Goal: Task Accomplishment & Management: Manage account settings

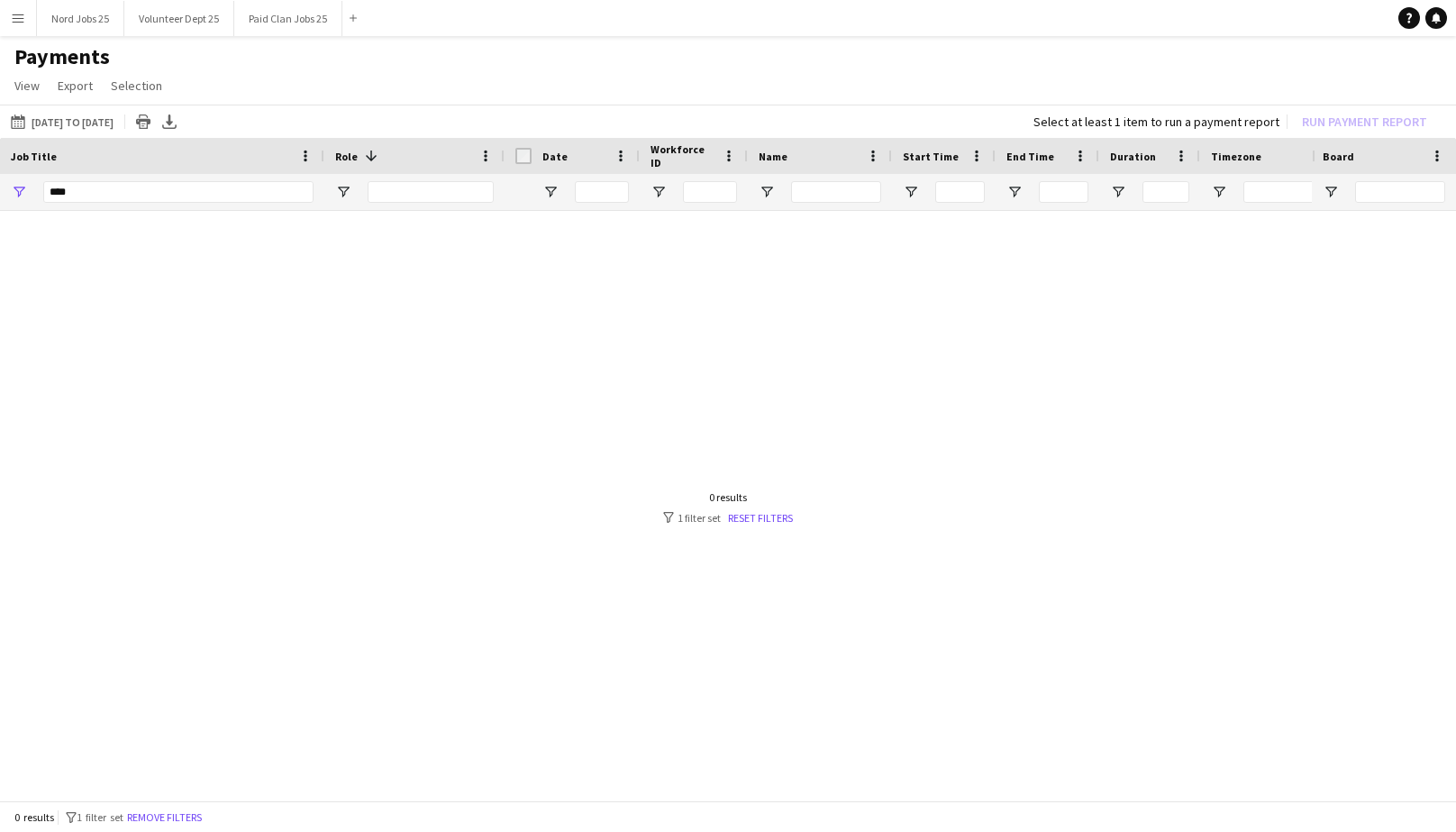
click at [21, 17] on app-icon "Menu" at bounding box center [17, 17] width 14 height 14
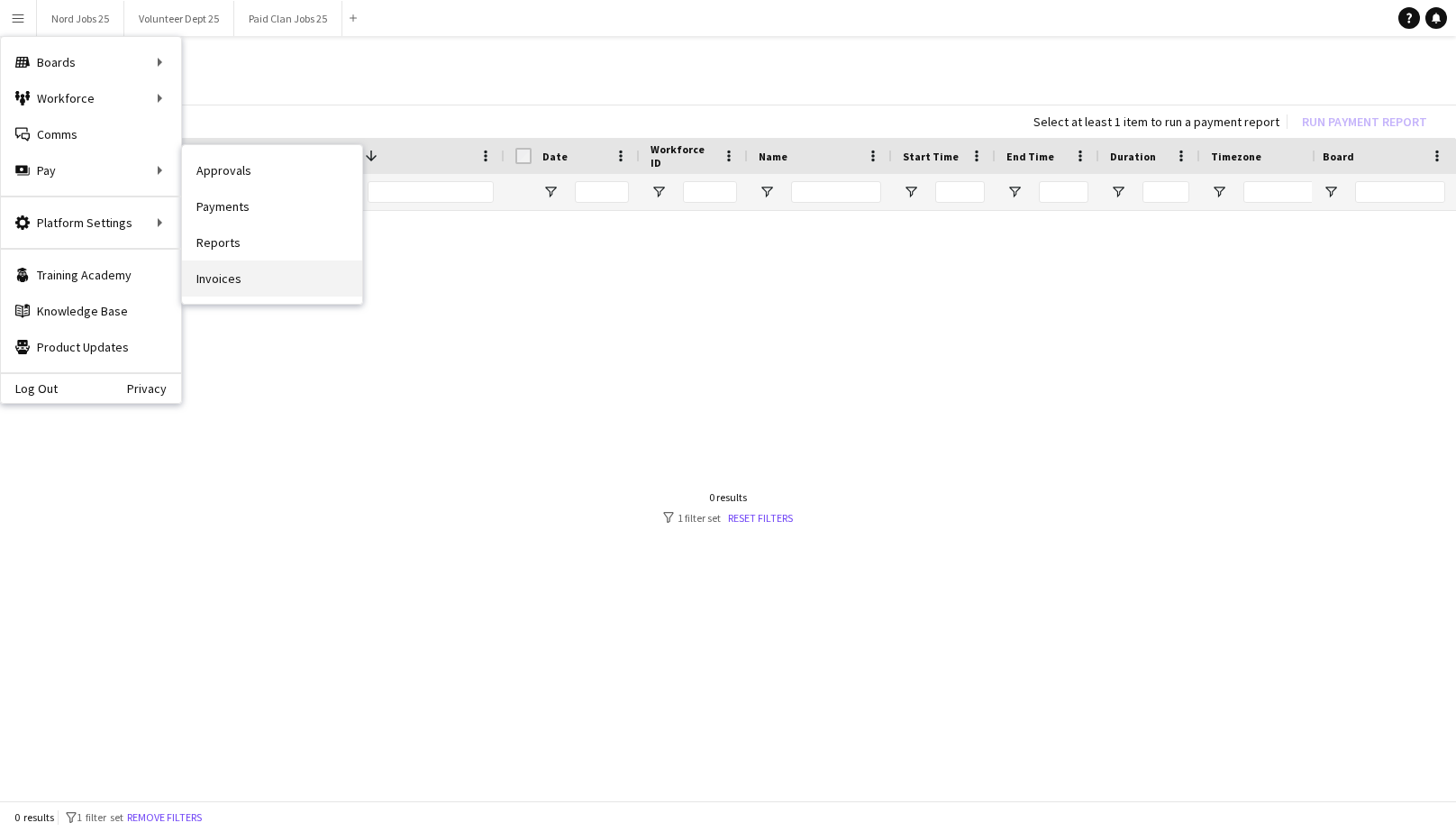
click at [219, 279] on link "Invoices" at bounding box center [272, 279] width 180 height 36
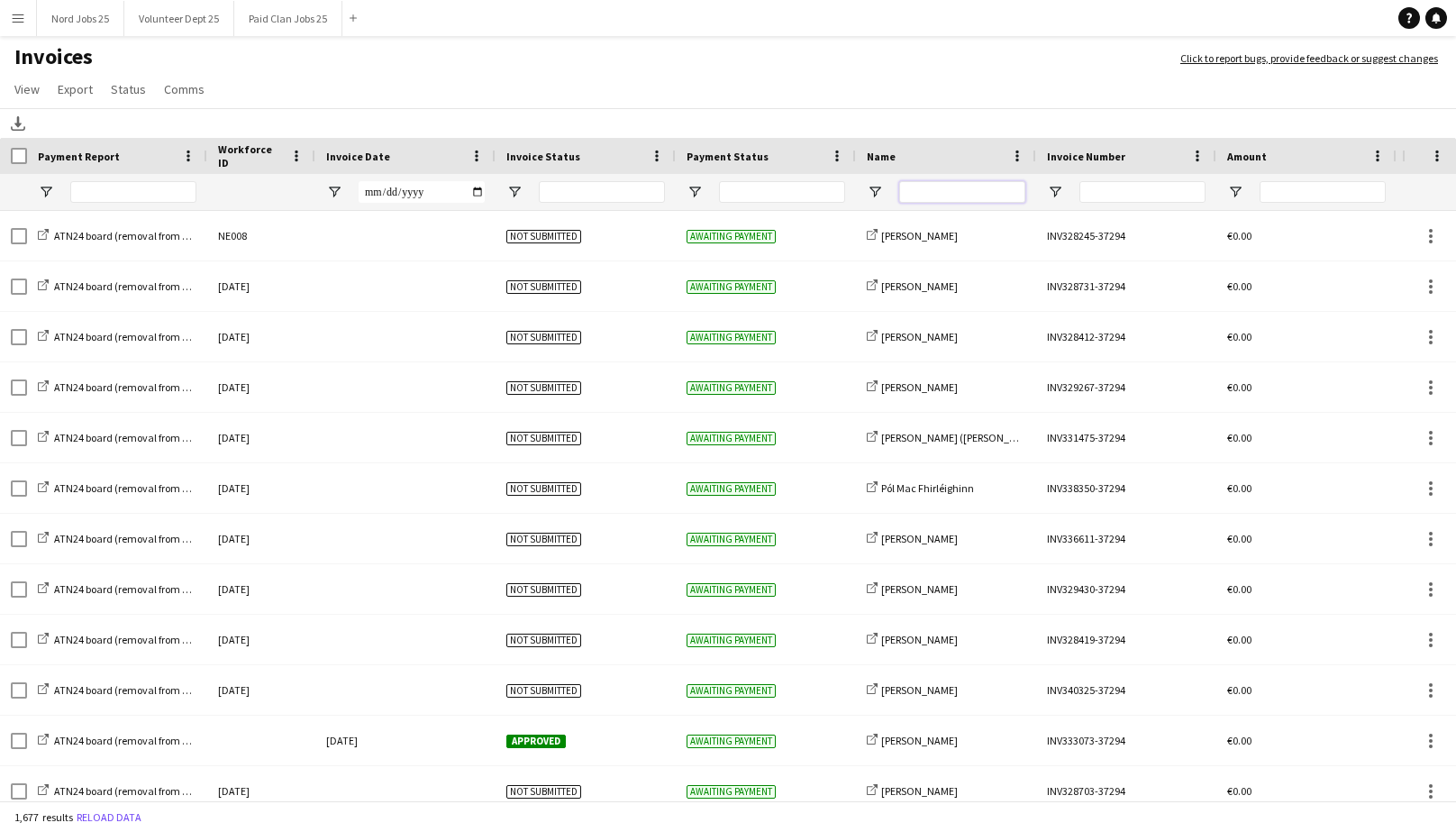
click at [930, 190] on input "Name Filter Input" at bounding box center [962, 192] width 126 height 22
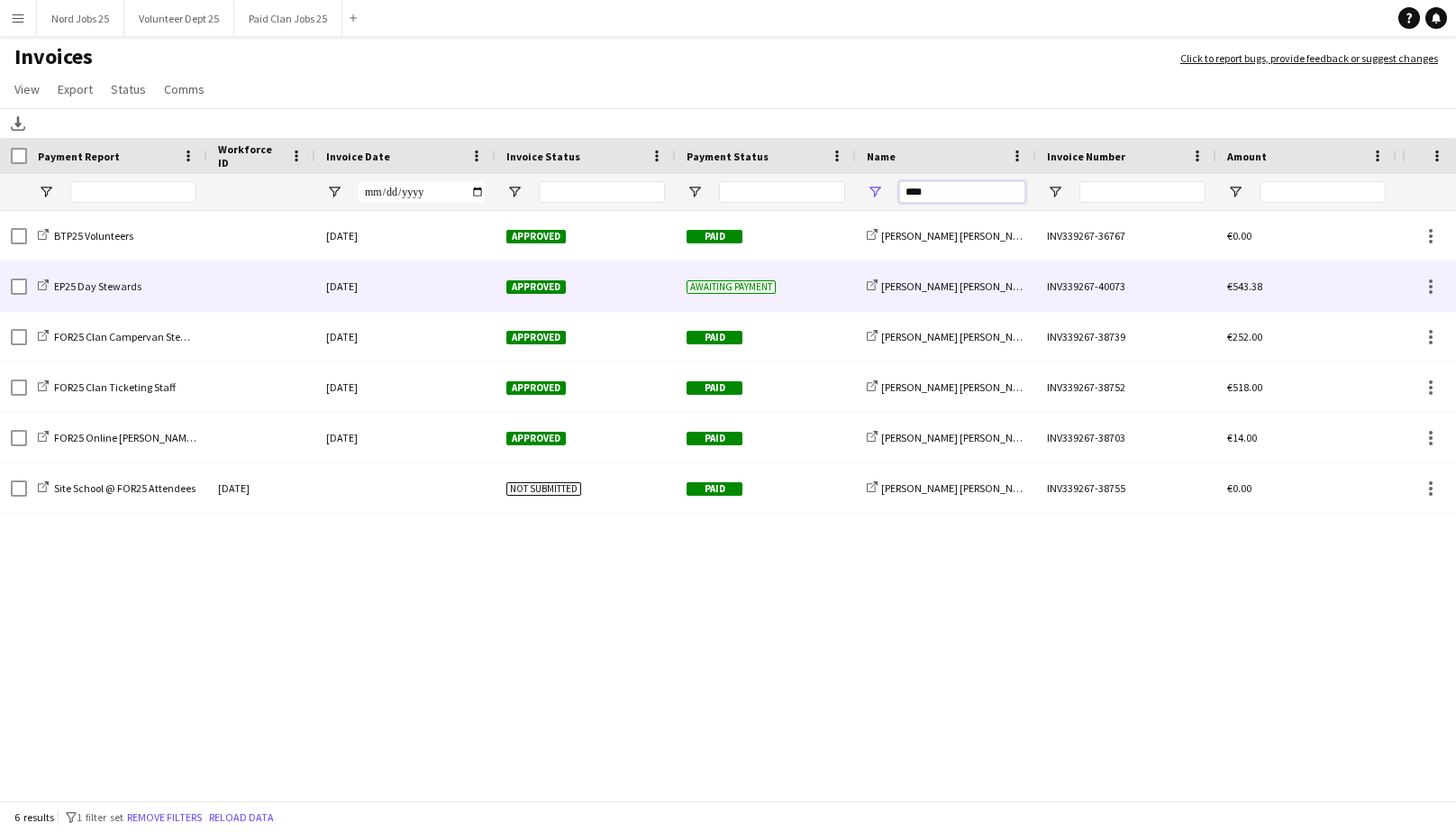
type input "****"
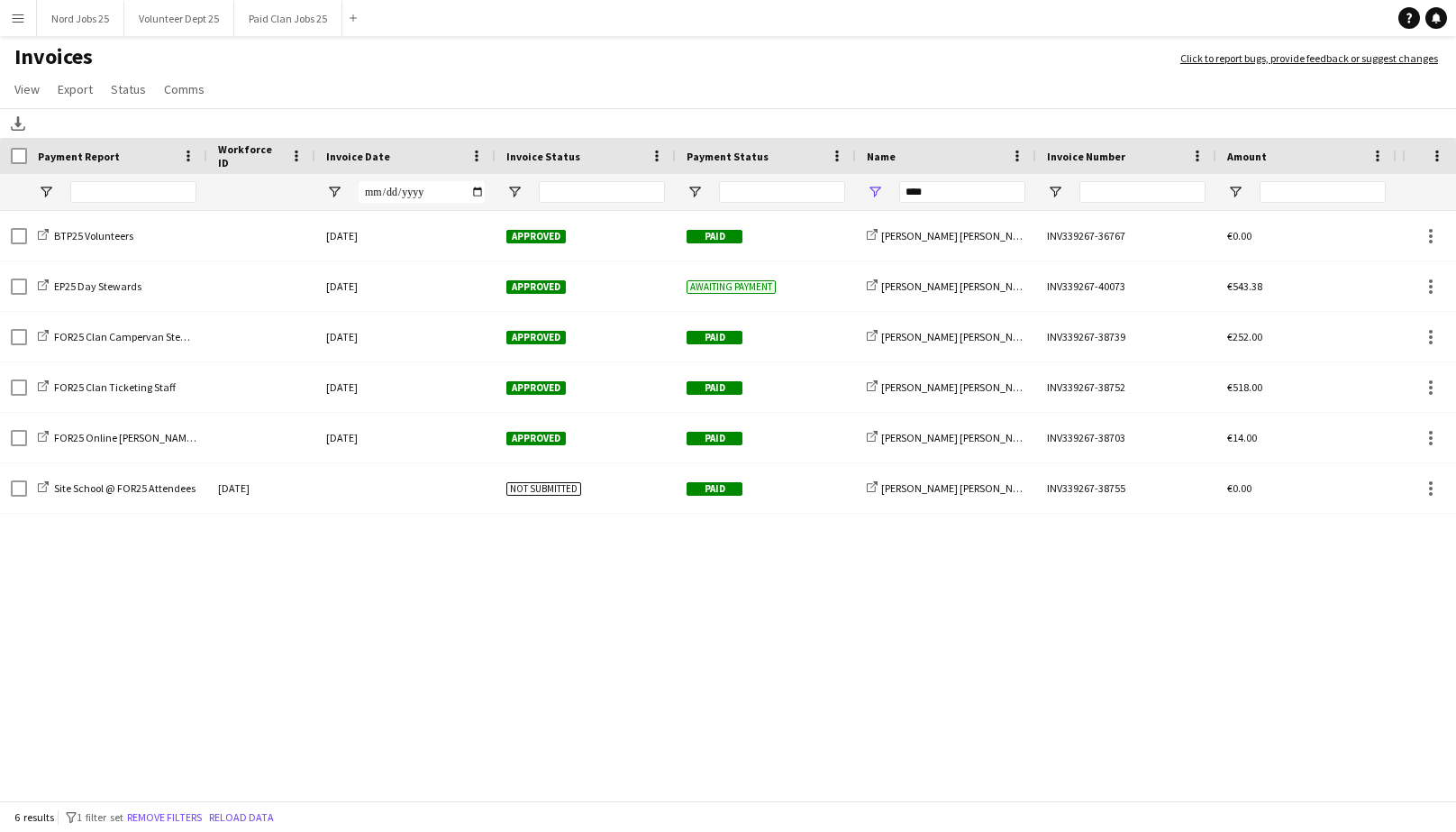
click at [1146, 101] on app-page-menu "View Customise view Customise filters Reset Filters Reset View Reset All Export…" at bounding box center [728, 91] width 1456 height 34
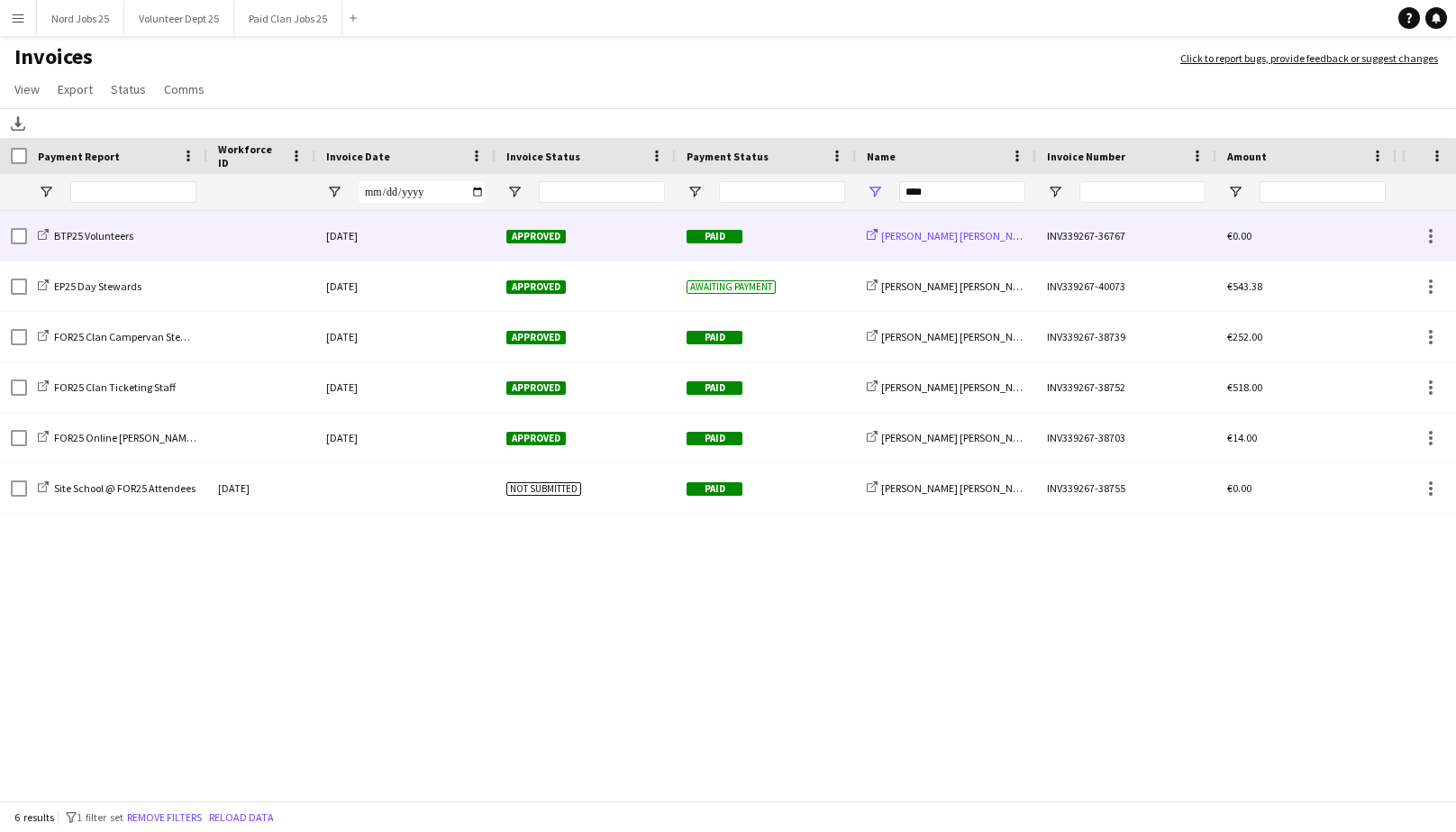
click at [910, 237] on span "[PERSON_NAME] [PERSON_NAME]" at bounding box center [959, 236] width 155 height 13
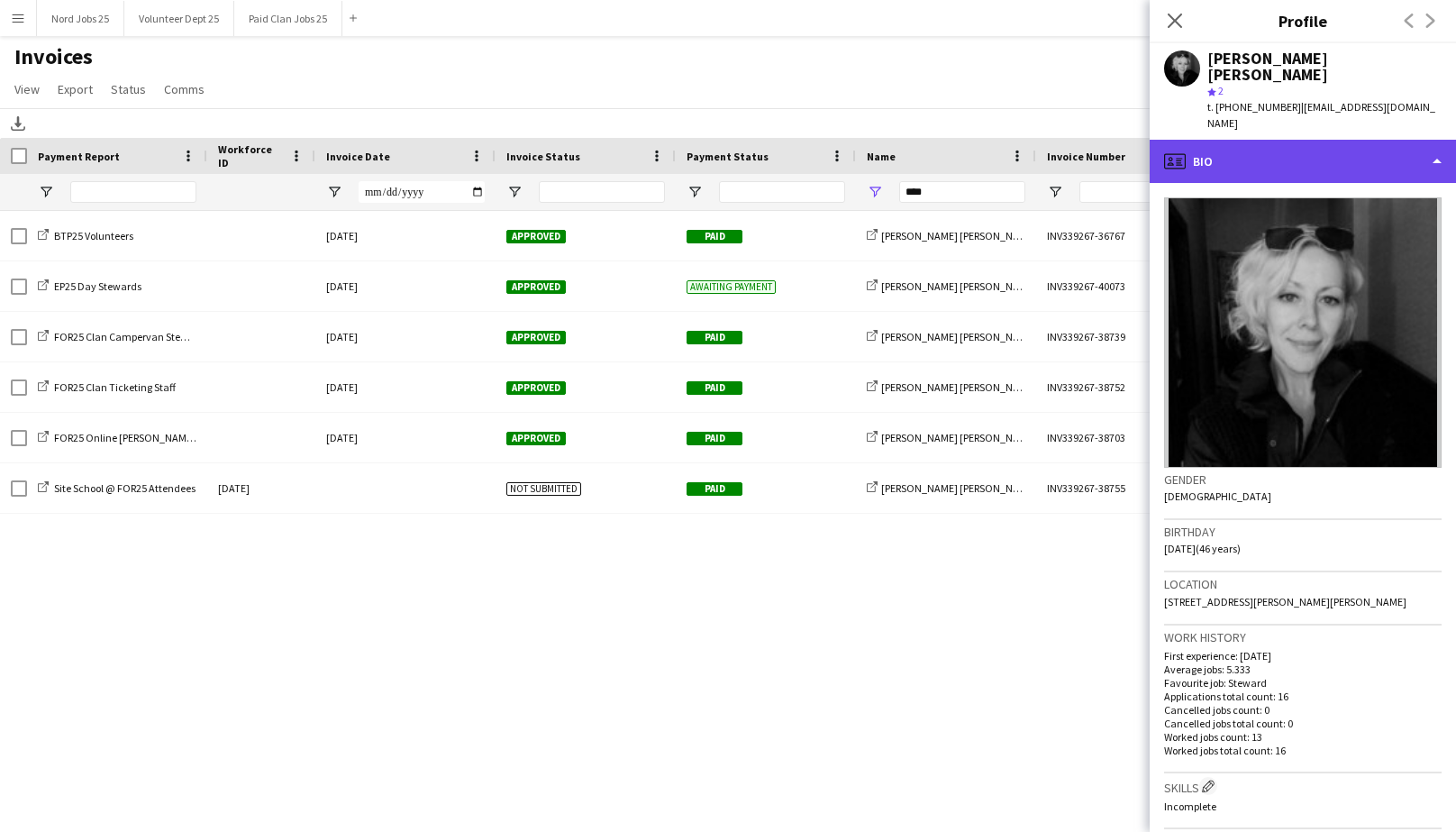
click at [1303, 139] on div "profile Bio" at bounding box center [1302, 160] width 306 height 43
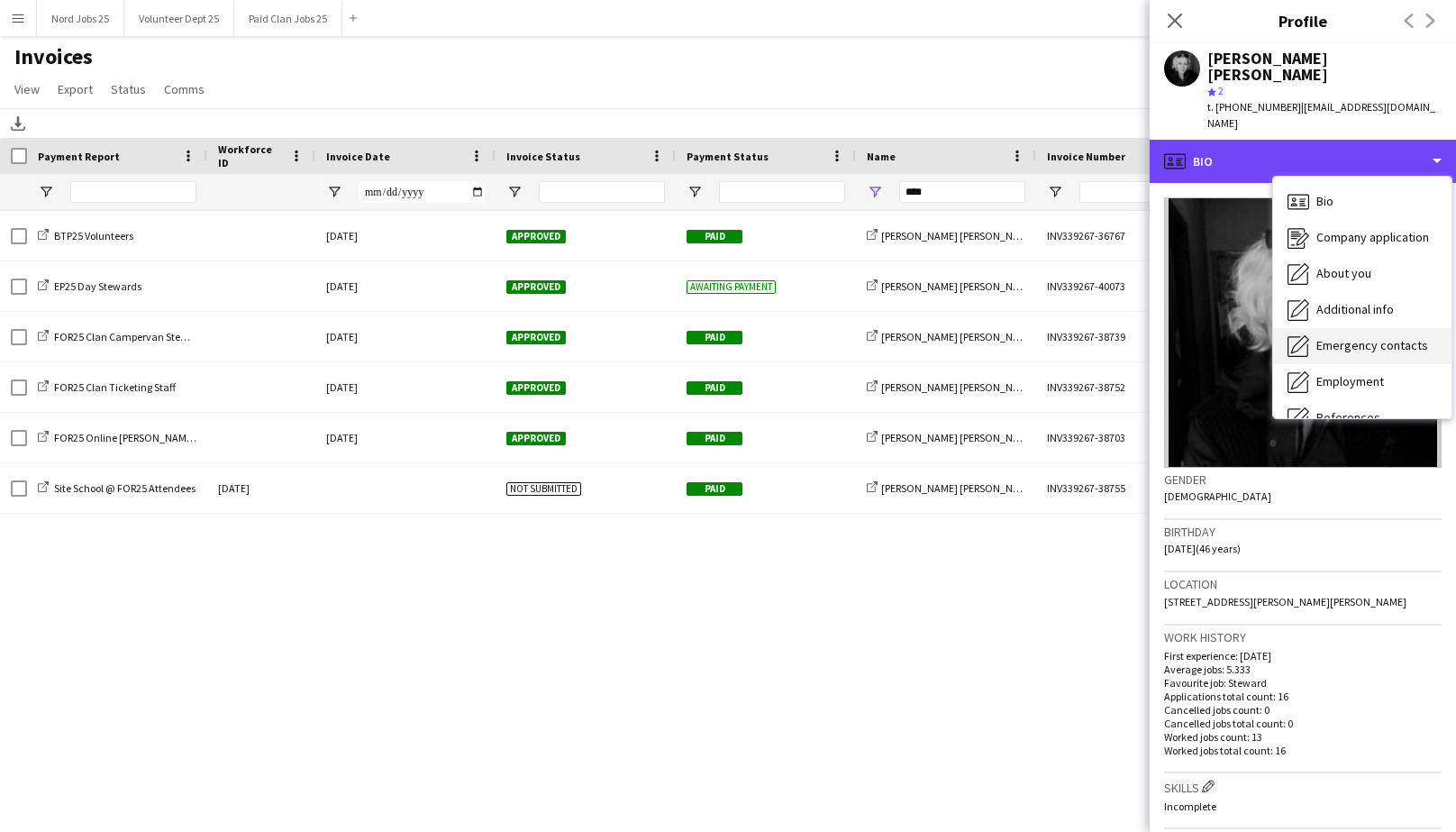
scroll to position [169, 0]
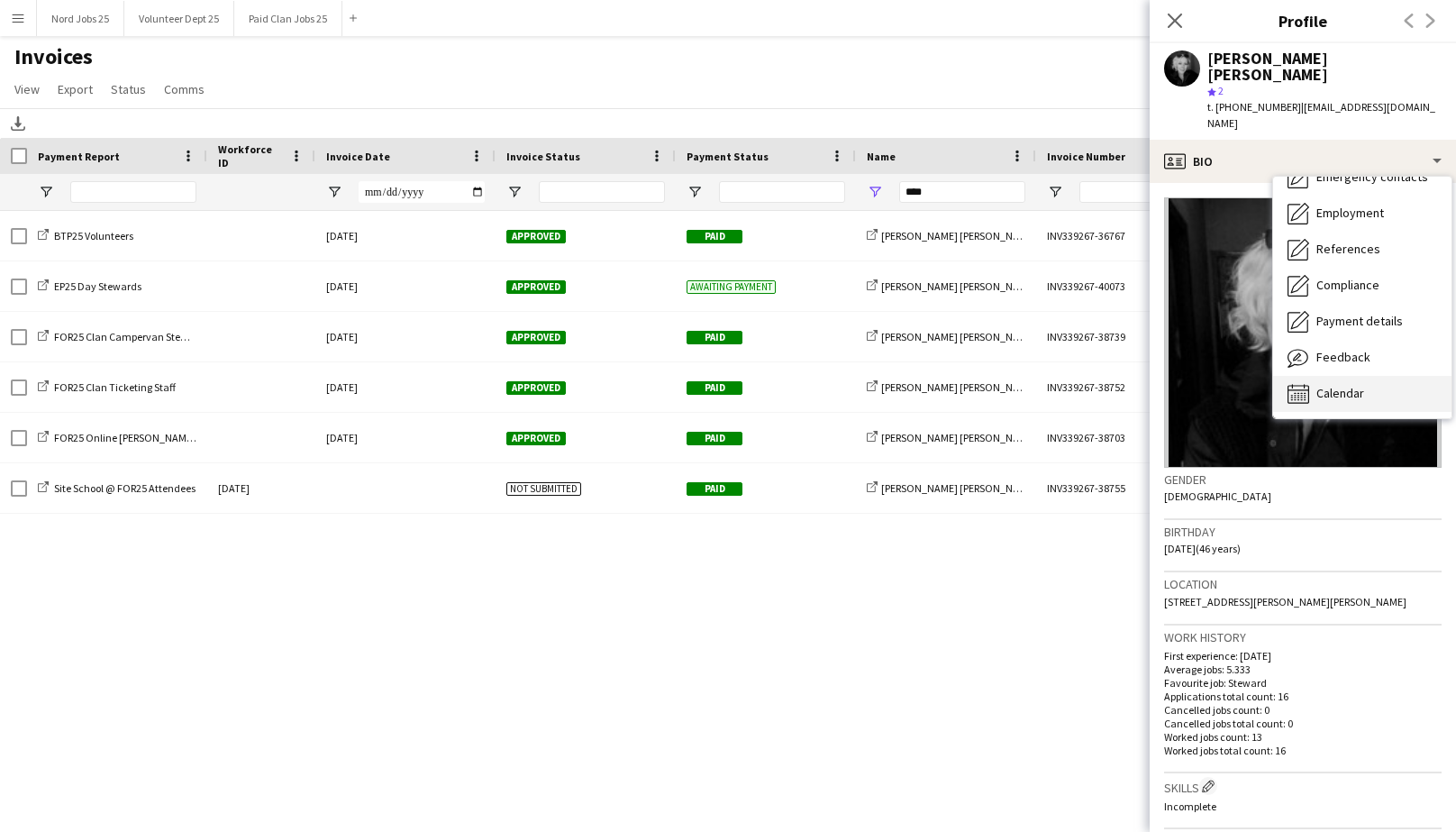
click at [1340, 385] on span "Calendar" at bounding box center [1340, 393] width 48 height 16
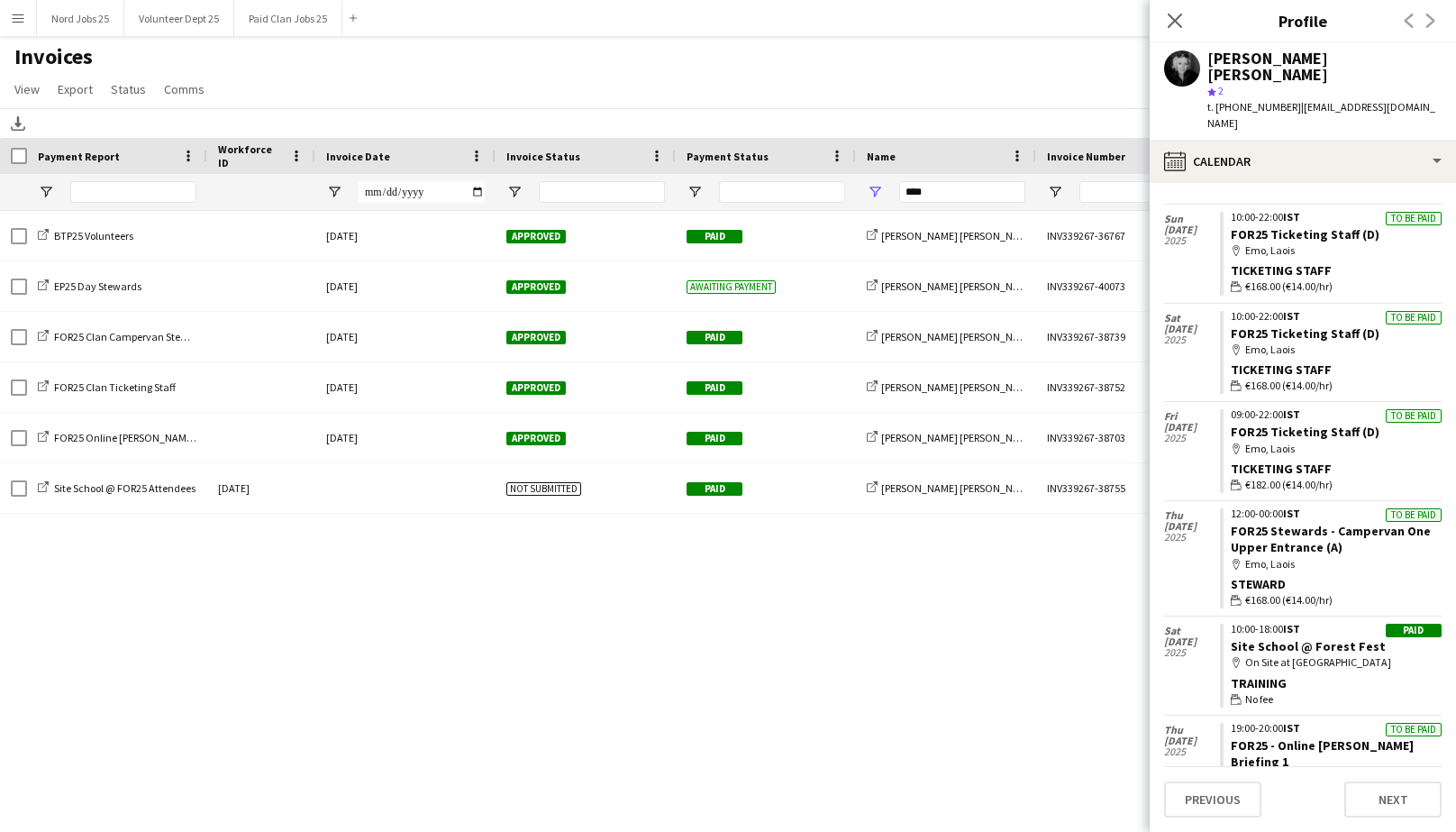
scroll to position [618, 0]
click at [1177, 21] on icon at bounding box center [1174, 20] width 17 height 17
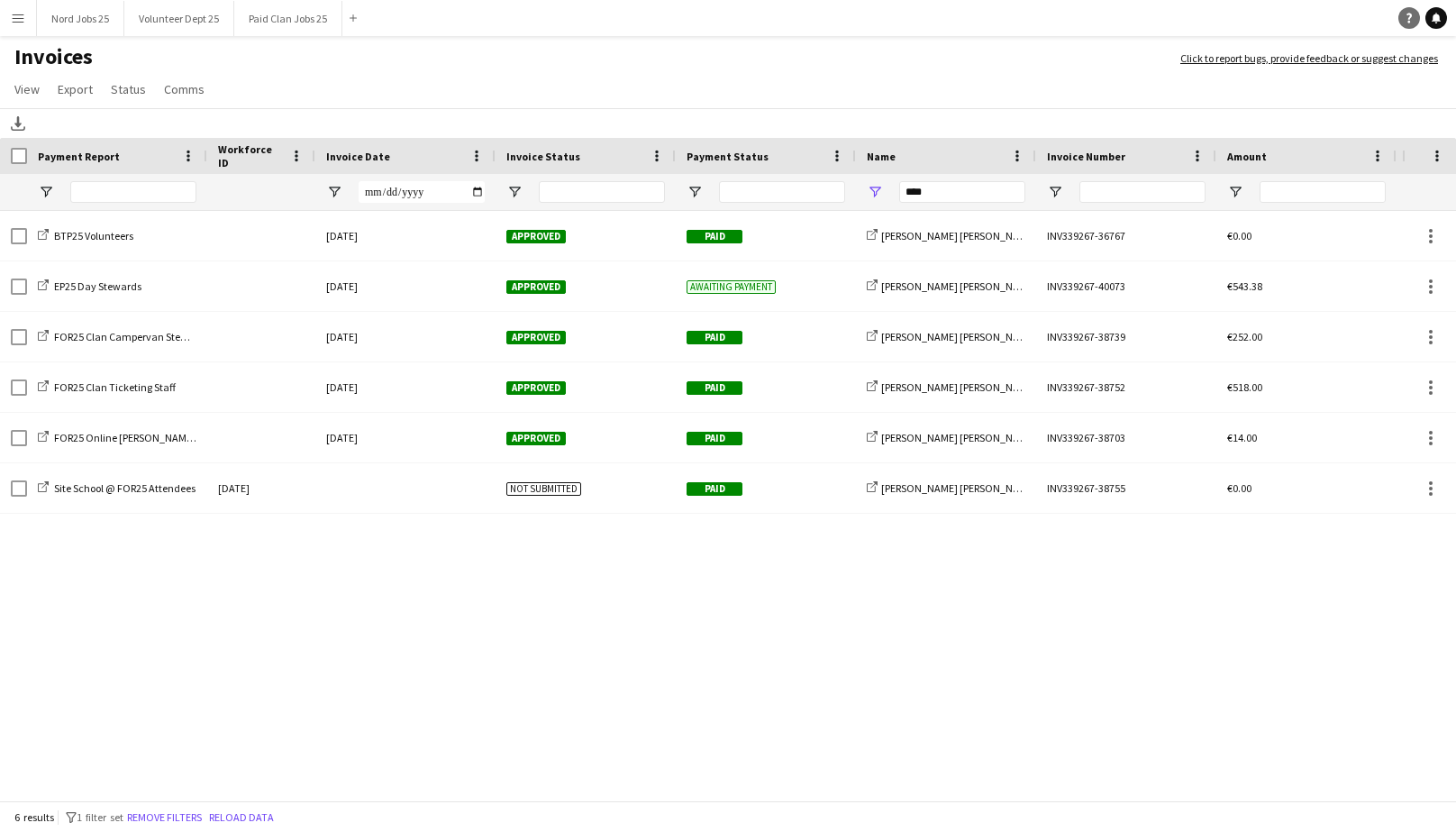
click at [1405, 18] on icon "Help" at bounding box center [1409, 17] width 11 height 11
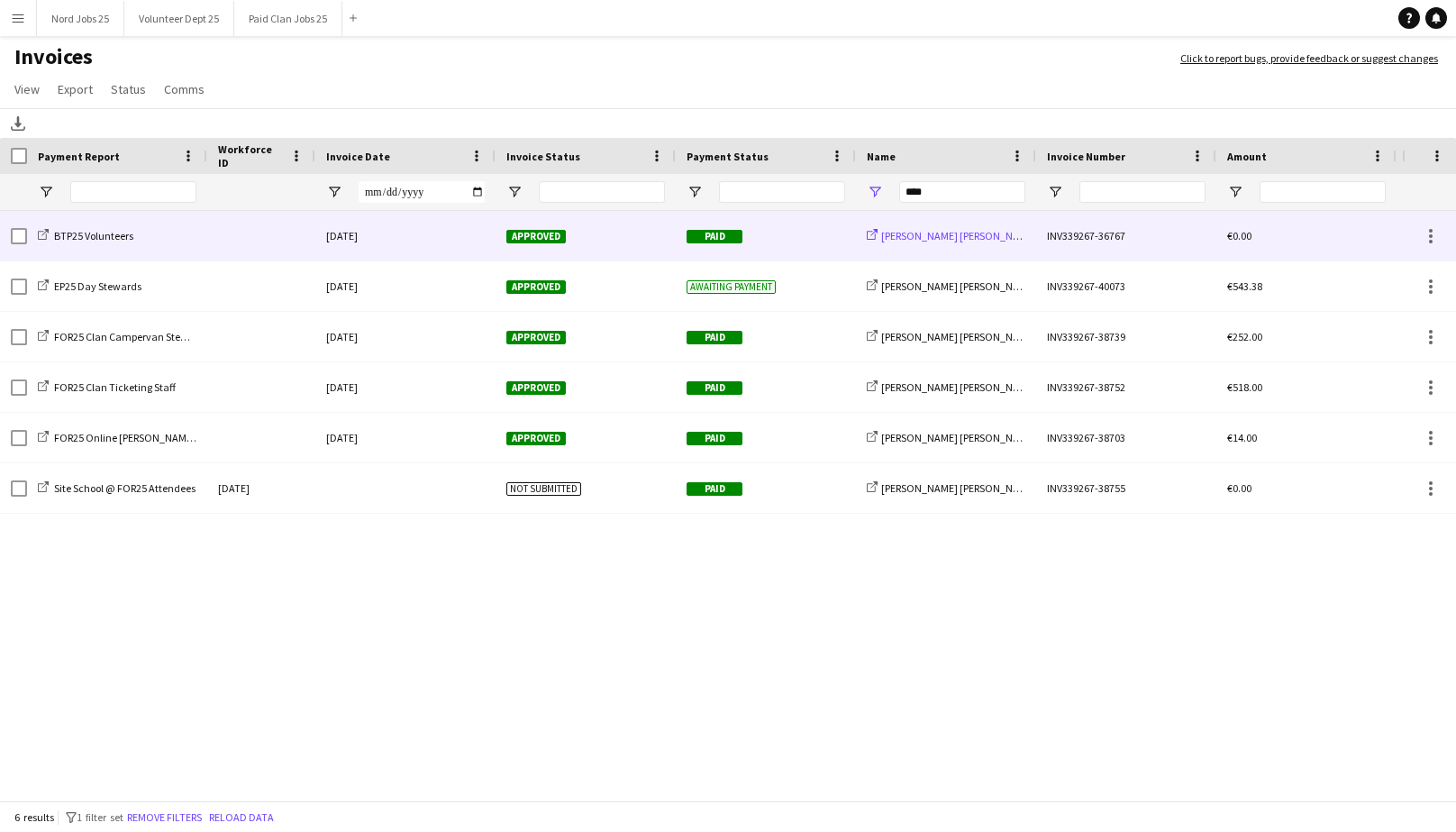
click at [885, 233] on span "[PERSON_NAME] [PERSON_NAME]" at bounding box center [959, 236] width 155 height 13
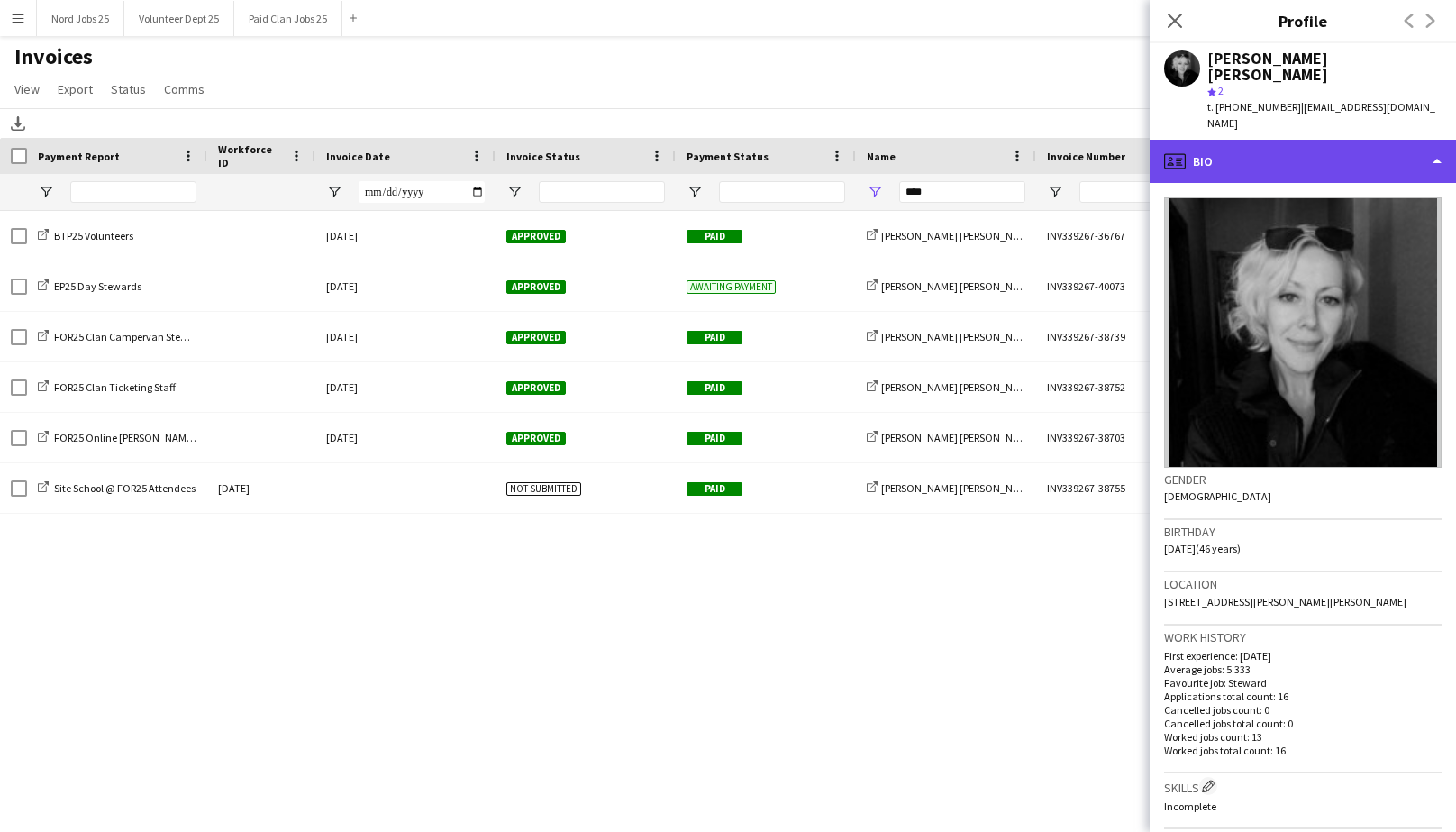
click at [1354, 143] on div "profile Bio" at bounding box center [1302, 160] width 306 height 43
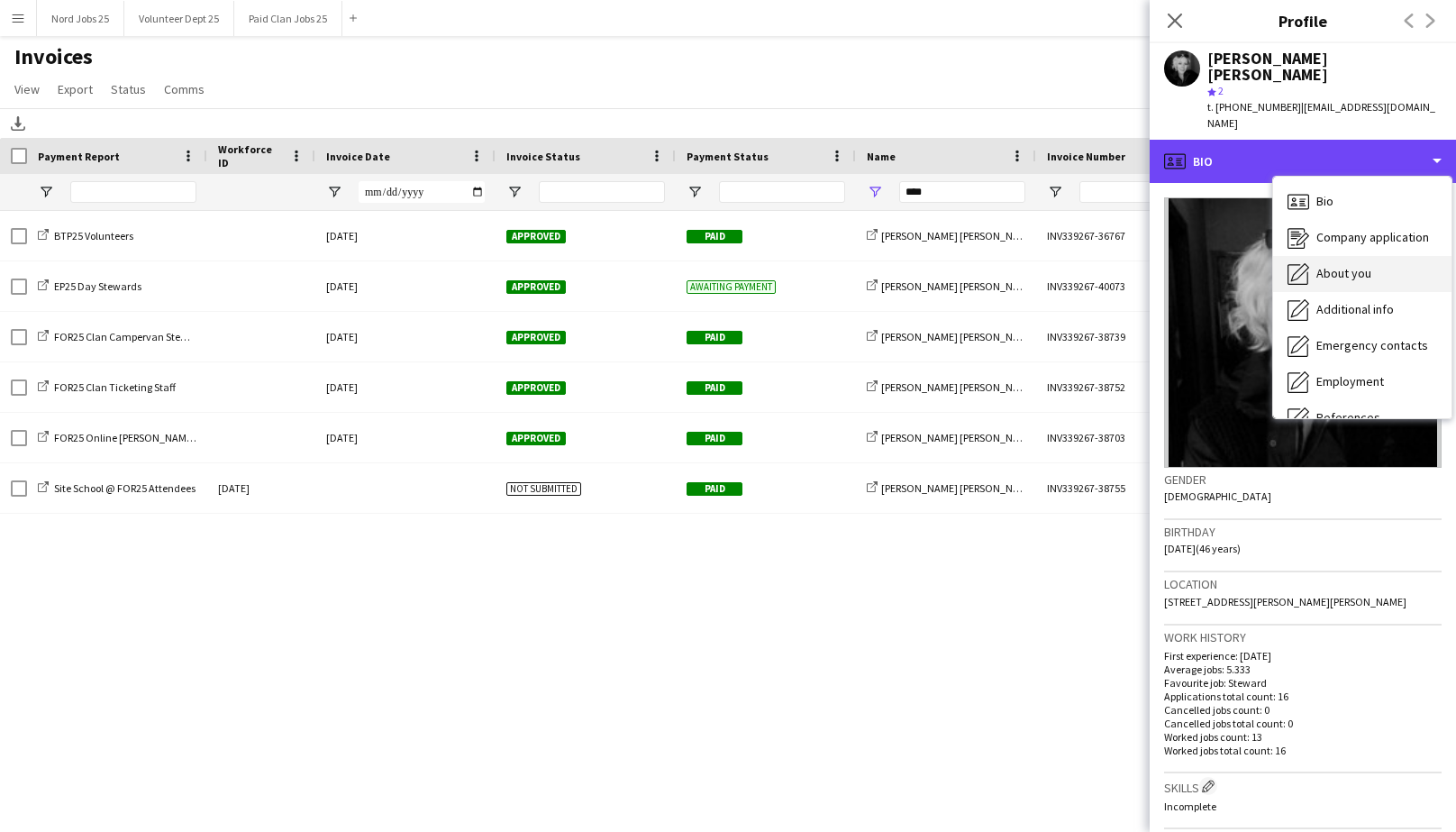
scroll to position [169, 0]
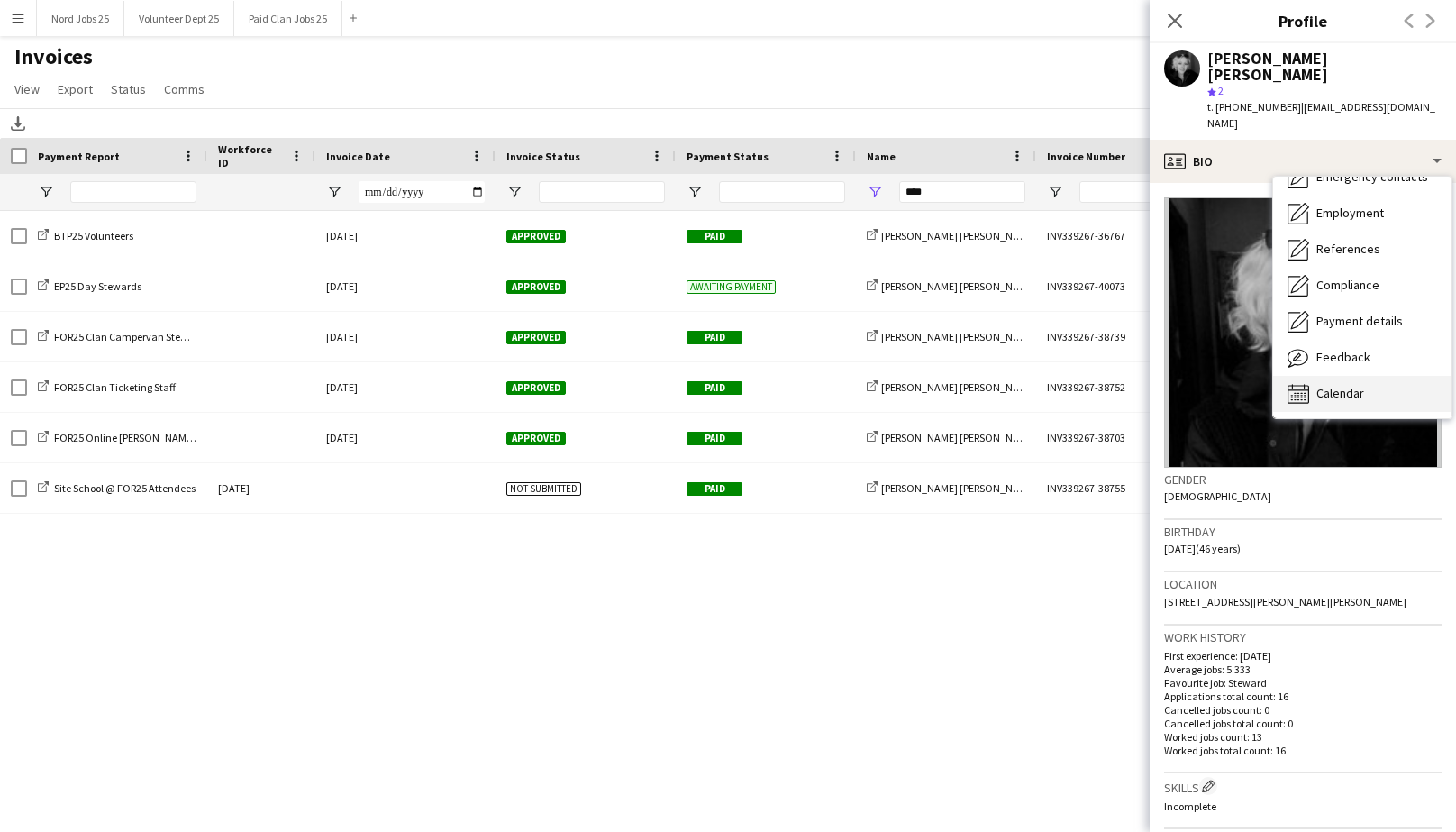
click at [1340, 385] on span "Calendar" at bounding box center [1340, 393] width 48 height 16
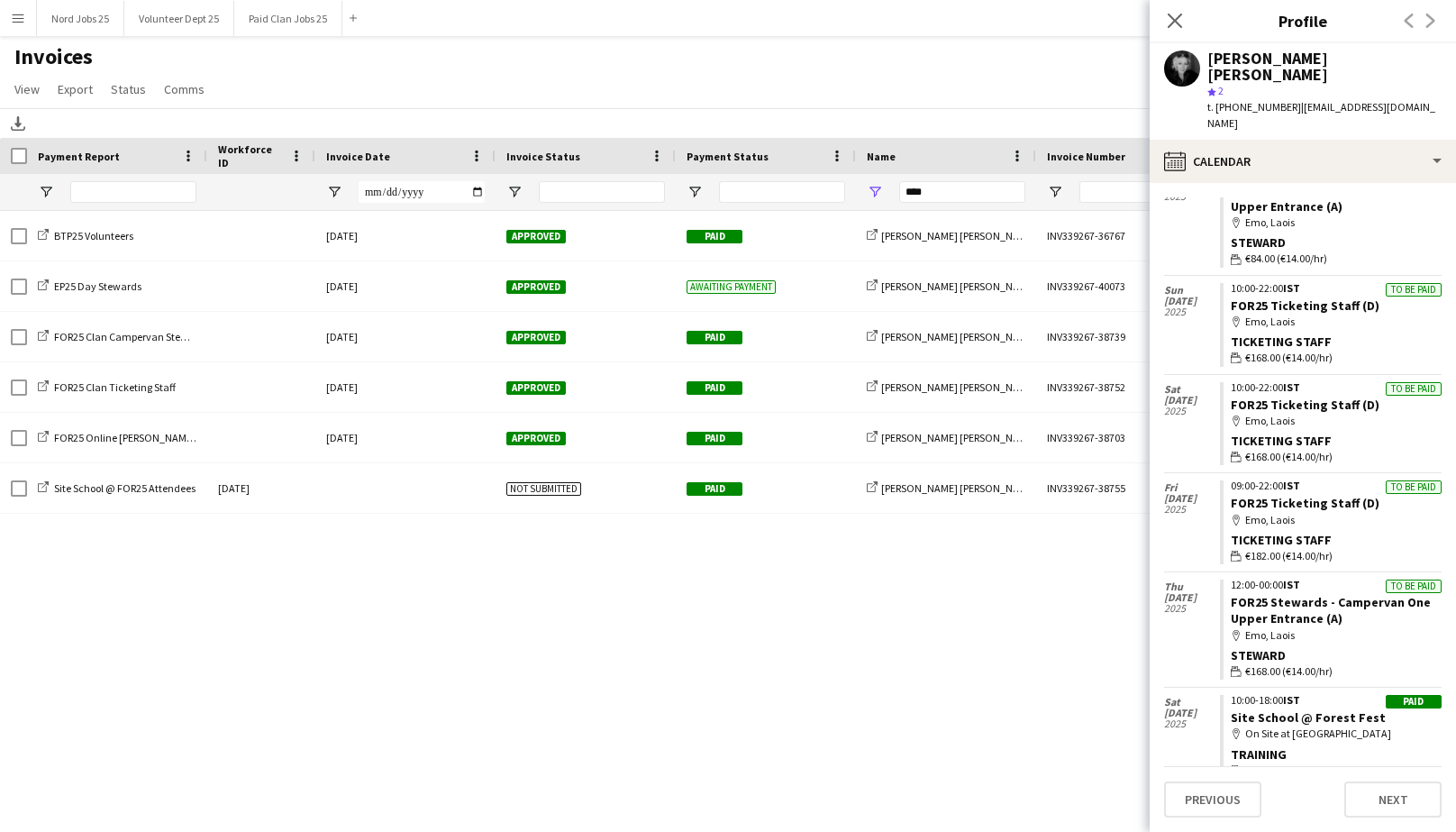
scroll to position [546, 0]
click at [1178, 16] on icon at bounding box center [1174, 20] width 17 height 17
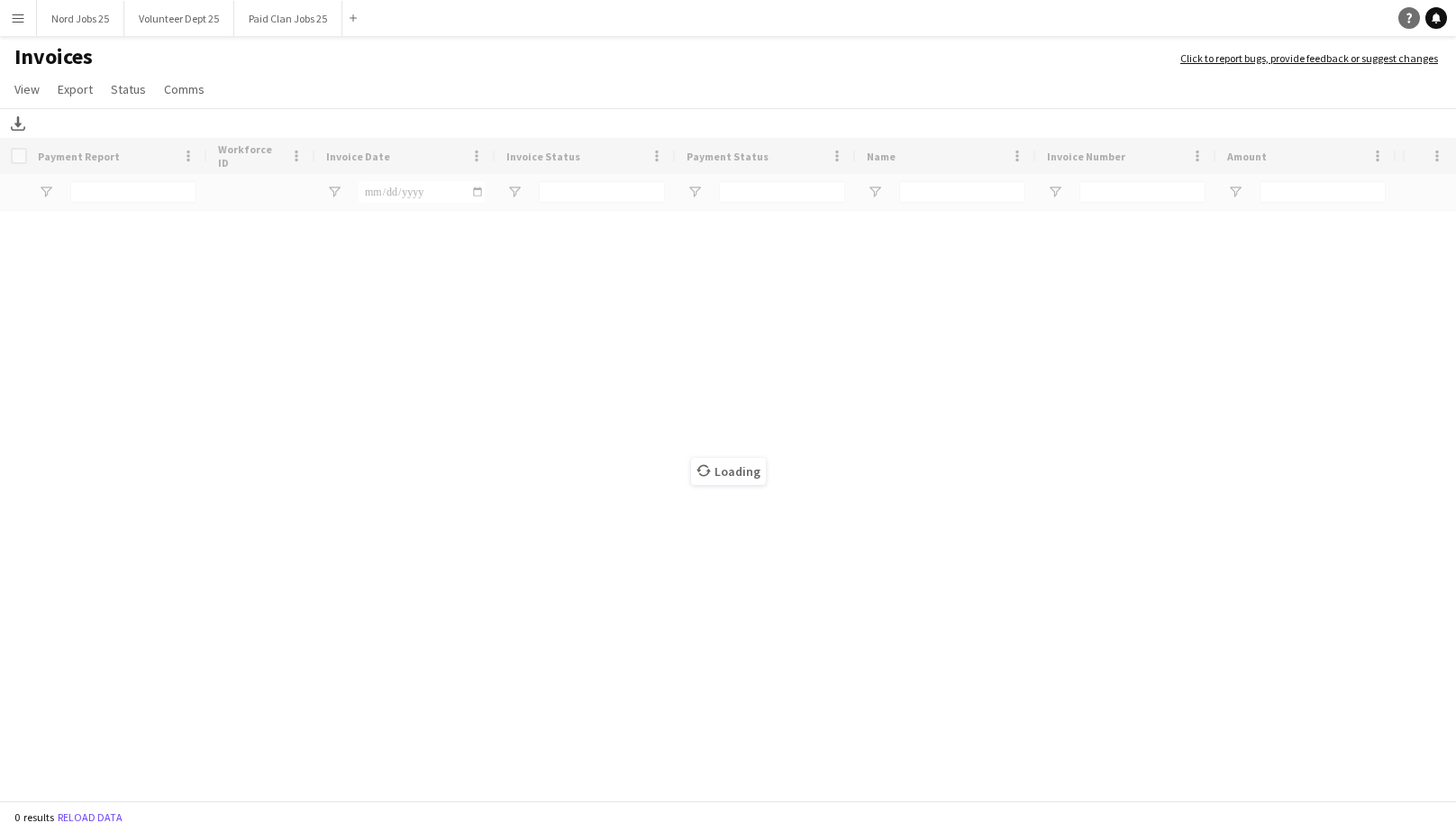
click at [1404, 18] on icon "Help" at bounding box center [1409, 17] width 11 height 11
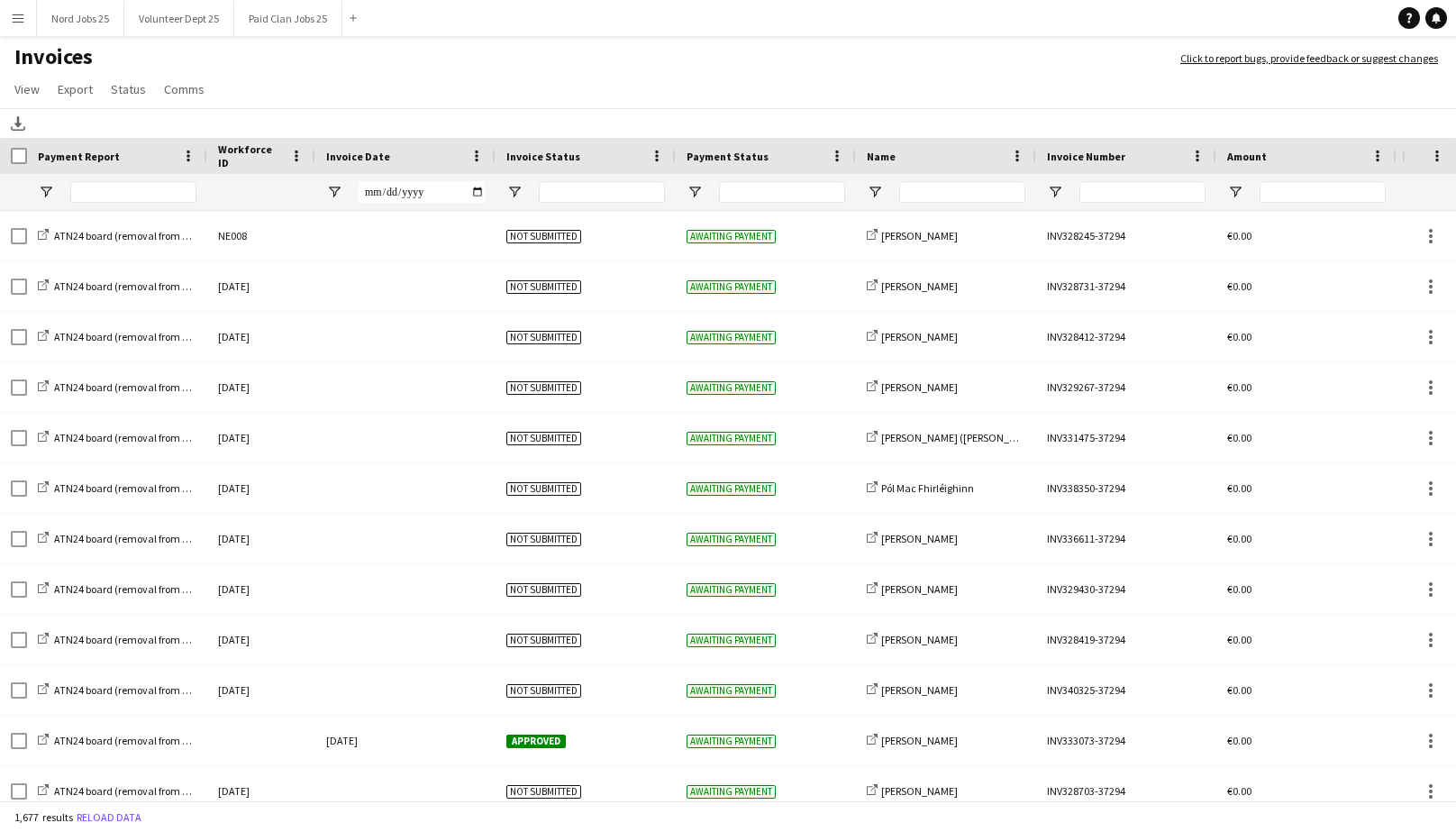
click at [964, 75] on app-page-menu "View Customise view Customise filters Reset Filters Reset View Reset All Export…" at bounding box center [728, 91] width 1456 height 34
